Goal: Task Accomplishment & Management: Manage account settings

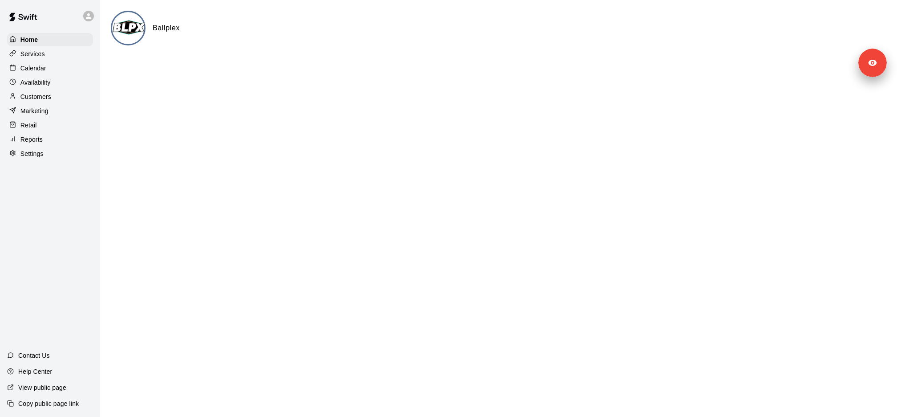
click at [67, 57] on div "Services" at bounding box center [50, 53] width 86 height 13
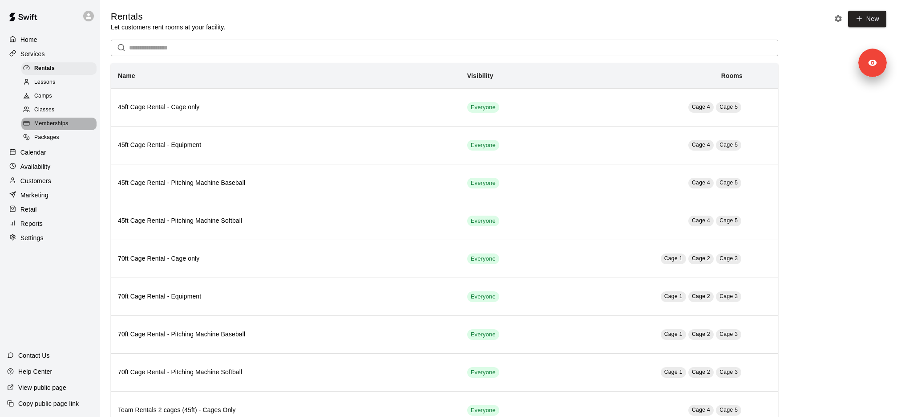
click at [72, 124] on div "Memberships" at bounding box center [58, 124] width 75 height 12
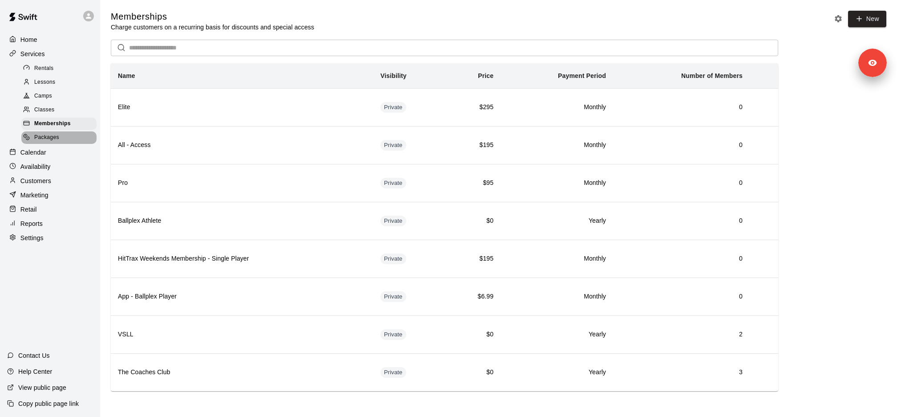
click at [74, 134] on div "Packages" at bounding box center [58, 137] width 75 height 12
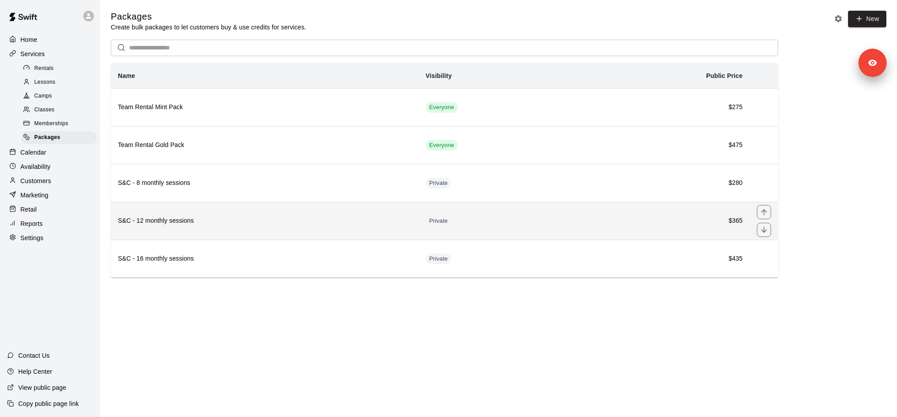
click at [260, 212] on th "S&C - 12 monthly sessions" at bounding box center [265, 221] width 308 height 38
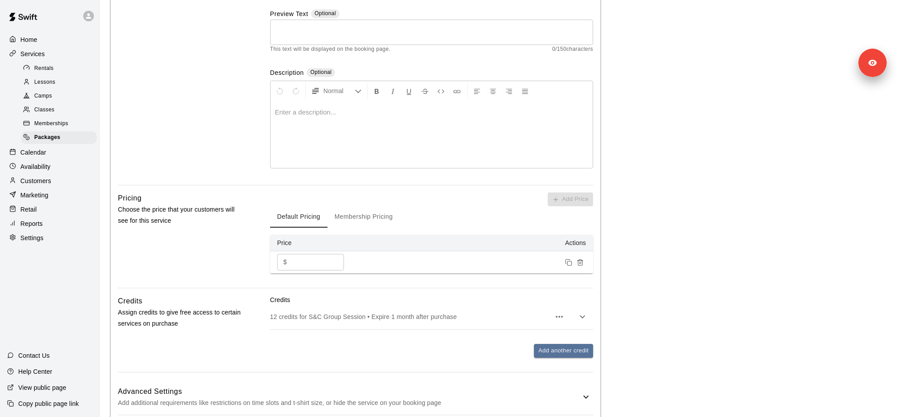
scroll to position [155, 0]
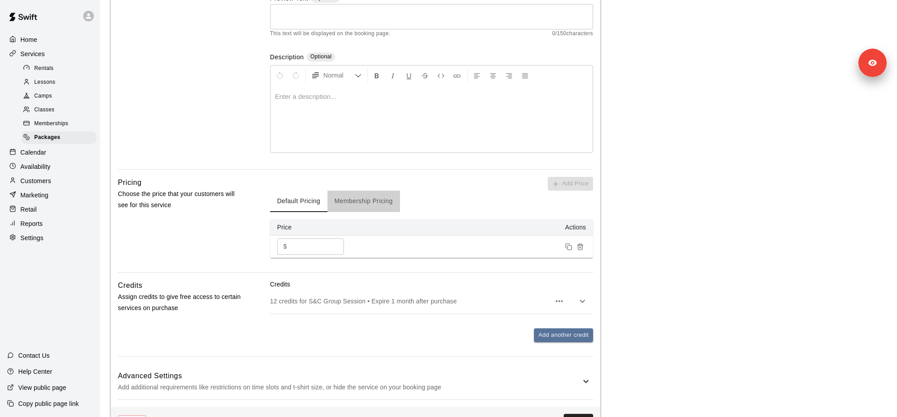
click at [374, 209] on button "Membership Pricing" at bounding box center [364, 201] width 73 height 21
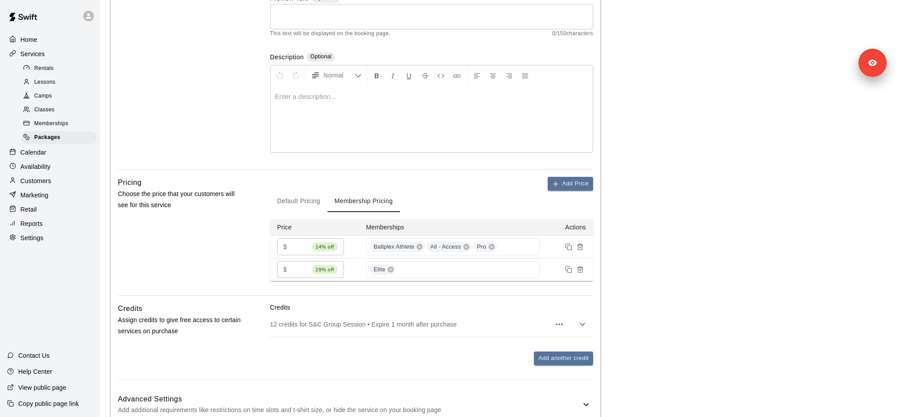
click at [304, 199] on button "Default Pricing" at bounding box center [298, 201] width 57 height 21
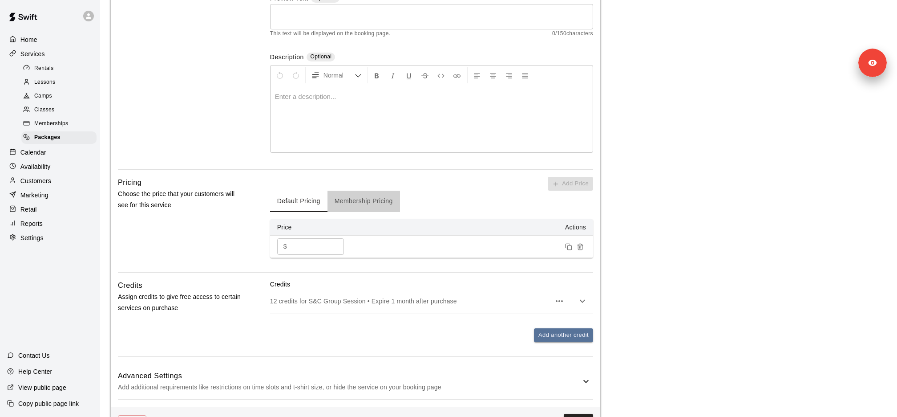
click at [349, 199] on button "Membership Pricing" at bounding box center [364, 201] width 73 height 21
